Goal: Information Seeking & Learning: Learn about a topic

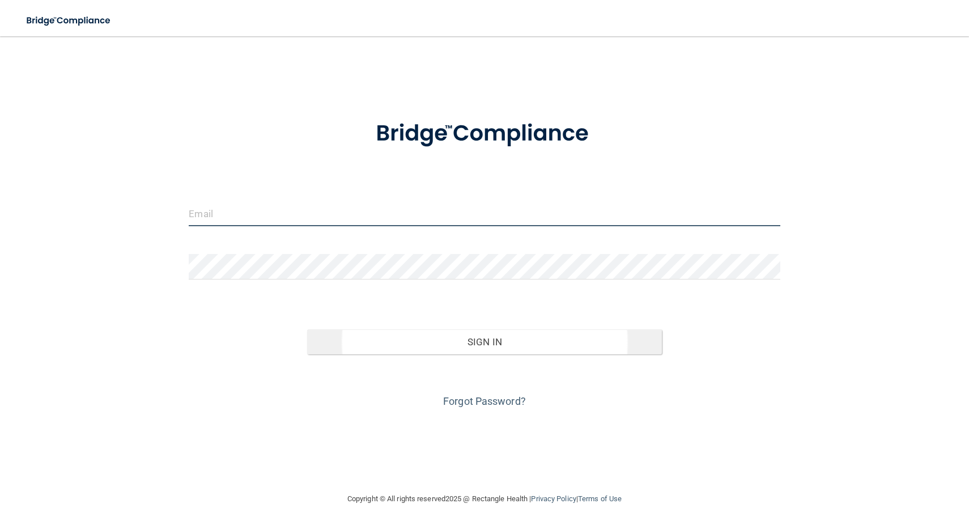
type input "[EMAIL_ADDRESS][DOMAIN_NAME]"
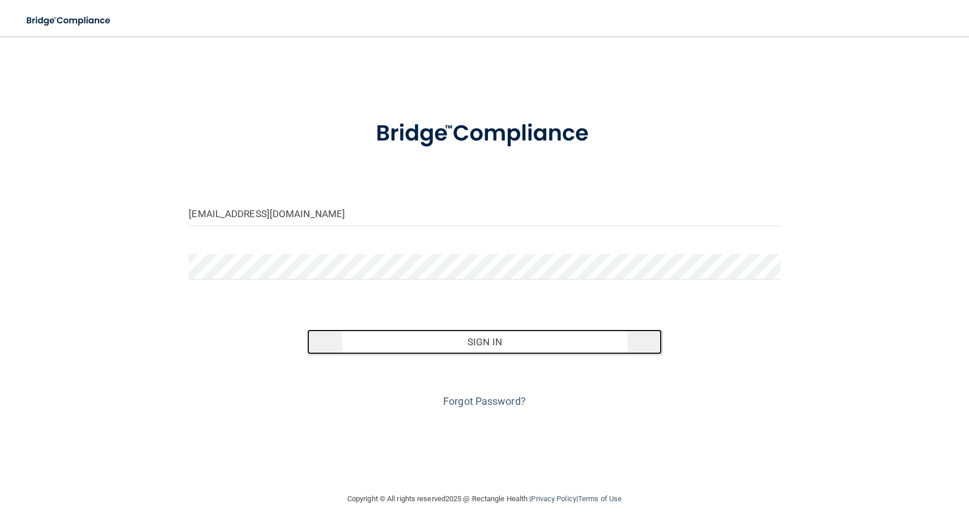
click at [503, 330] on button "Sign In" at bounding box center [484, 341] width 355 height 25
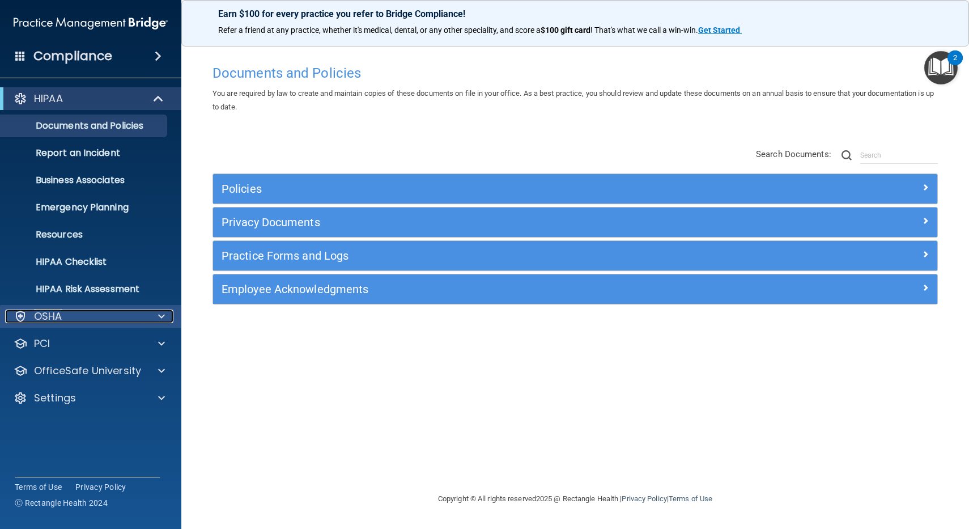
click at [168, 312] on div at bounding box center [160, 316] width 28 height 14
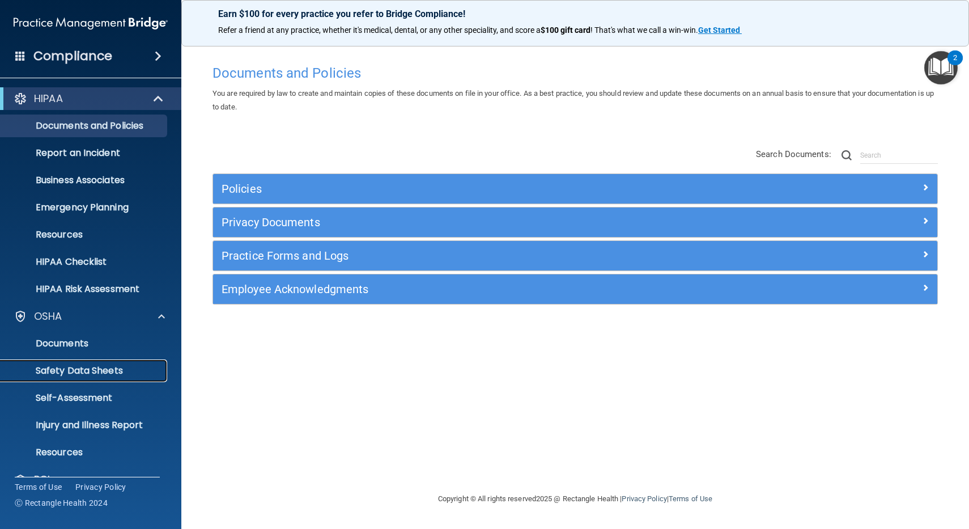
click at [108, 371] on p "Safety Data Sheets" at bounding box center [84, 370] width 155 height 11
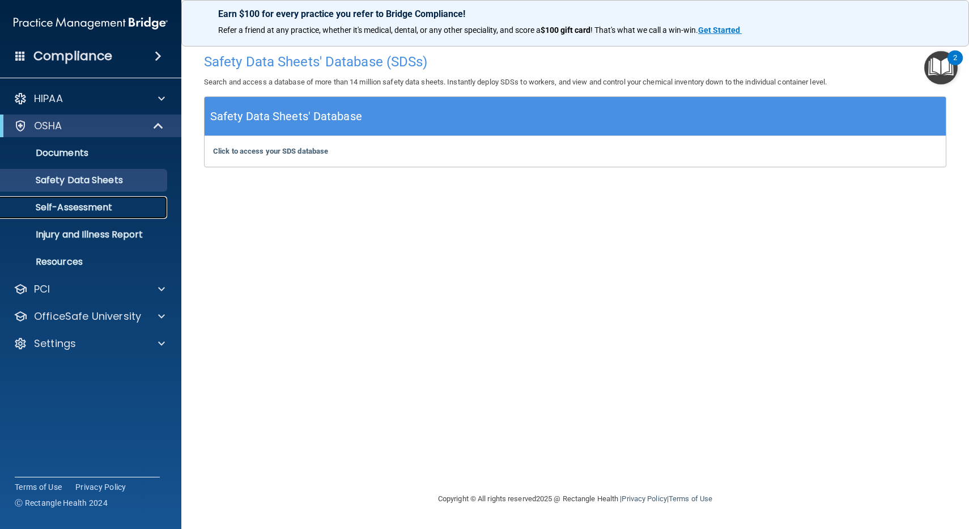
click at [108, 206] on p "Self-Assessment" at bounding box center [84, 207] width 155 height 11
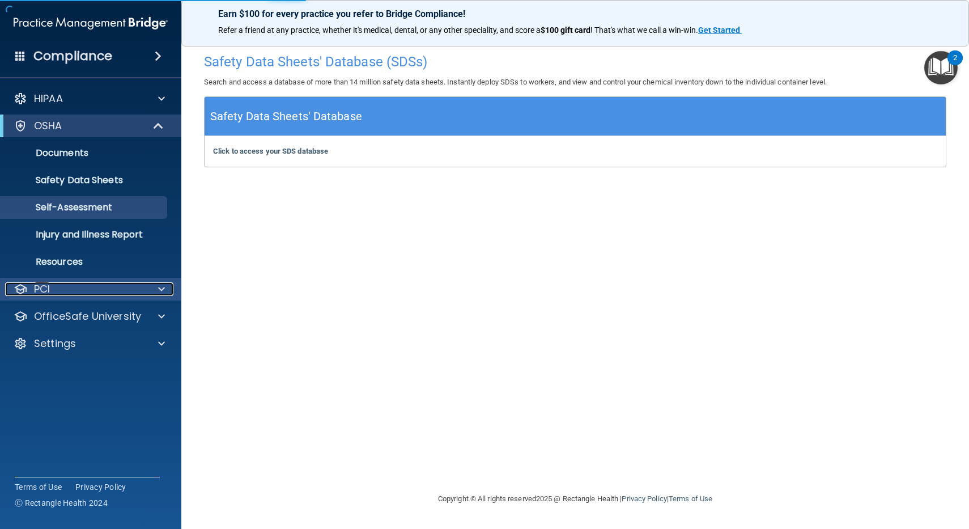
click at [65, 287] on div "PCI" at bounding box center [75, 289] width 141 height 14
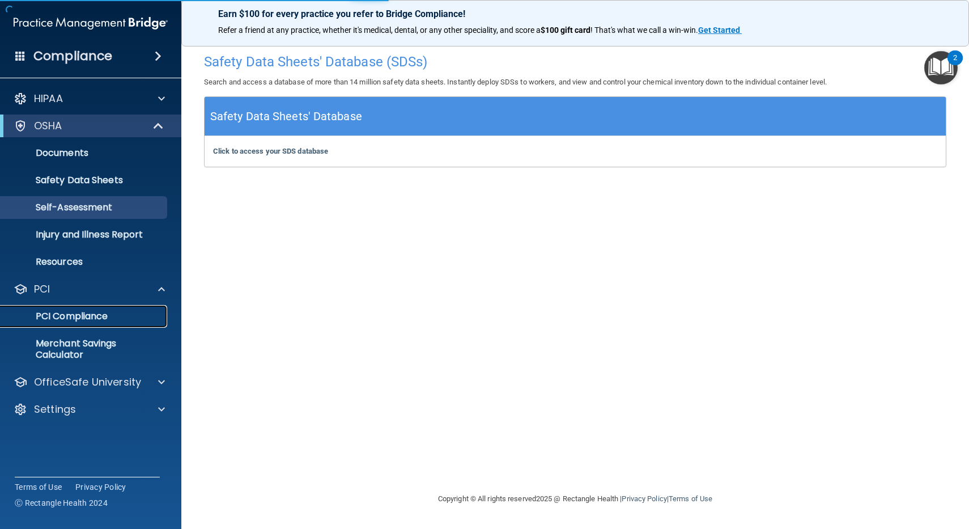
click at [56, 316] on p "PCI Compliance" at bounding box center [84, 316] width 155 height 11
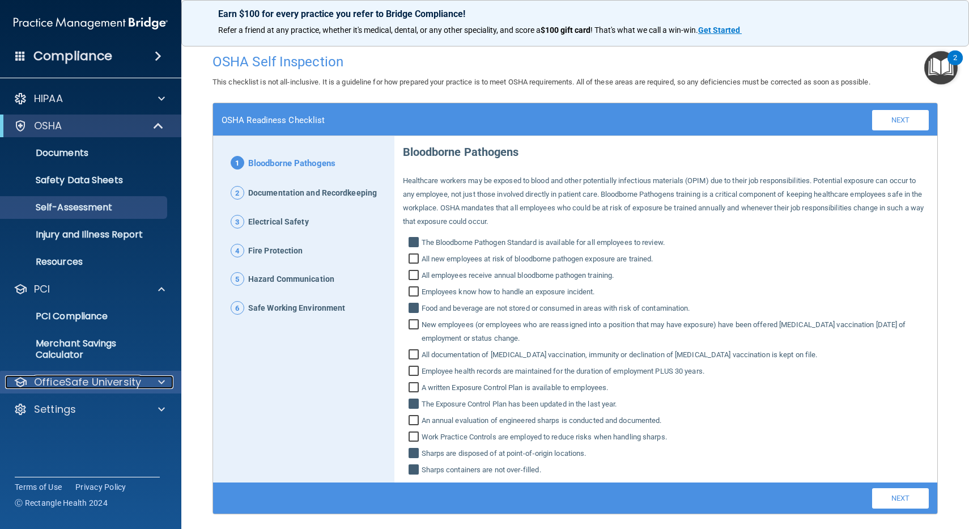
click at [93, 377] on p "OfficeSafe University" at bounding box center [87, 382] width 107 height 14
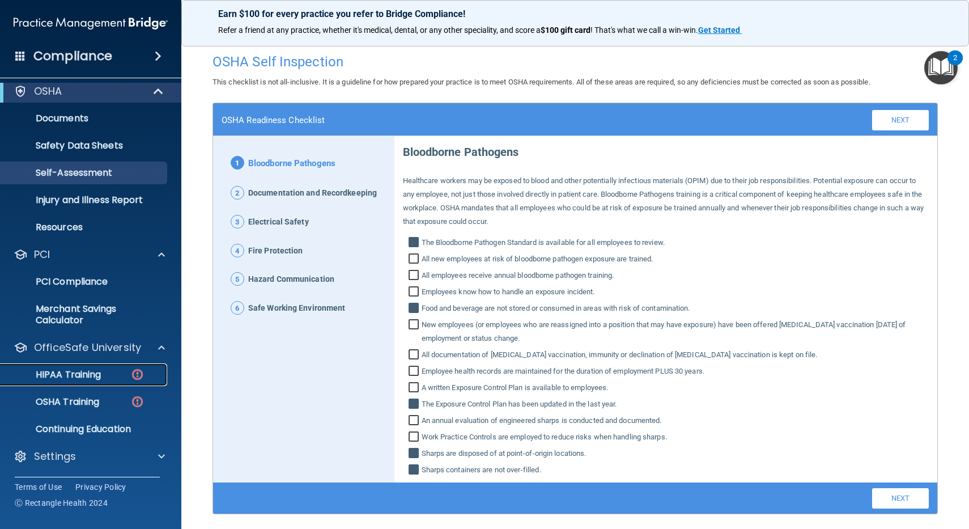
click at [89, 375] on p "HIPAA Training" at bounding box center [53, 374] width 93 height 11
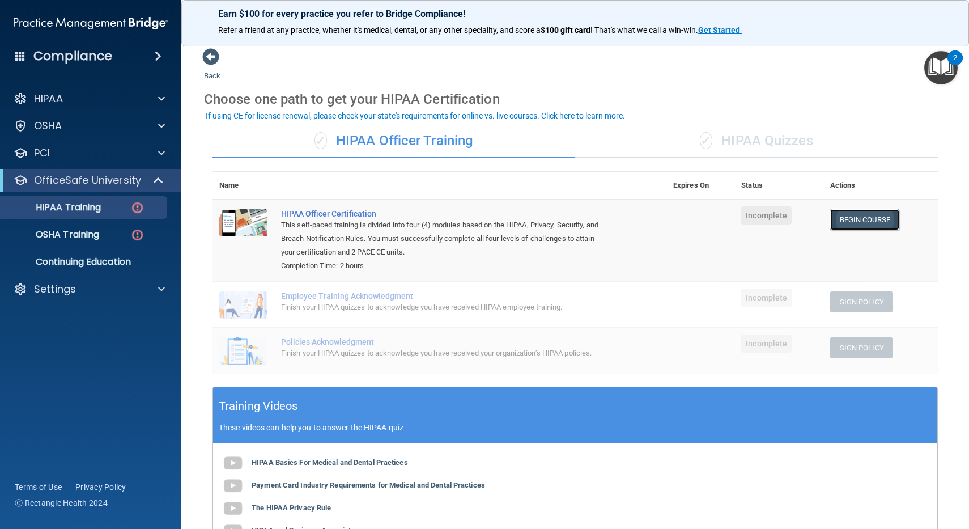
click at [867, 224] on link "Begin Course" at bounding box center [864, 219] width 69 height 21
